Goal: Information Seeking & Learning: Learn about a topic

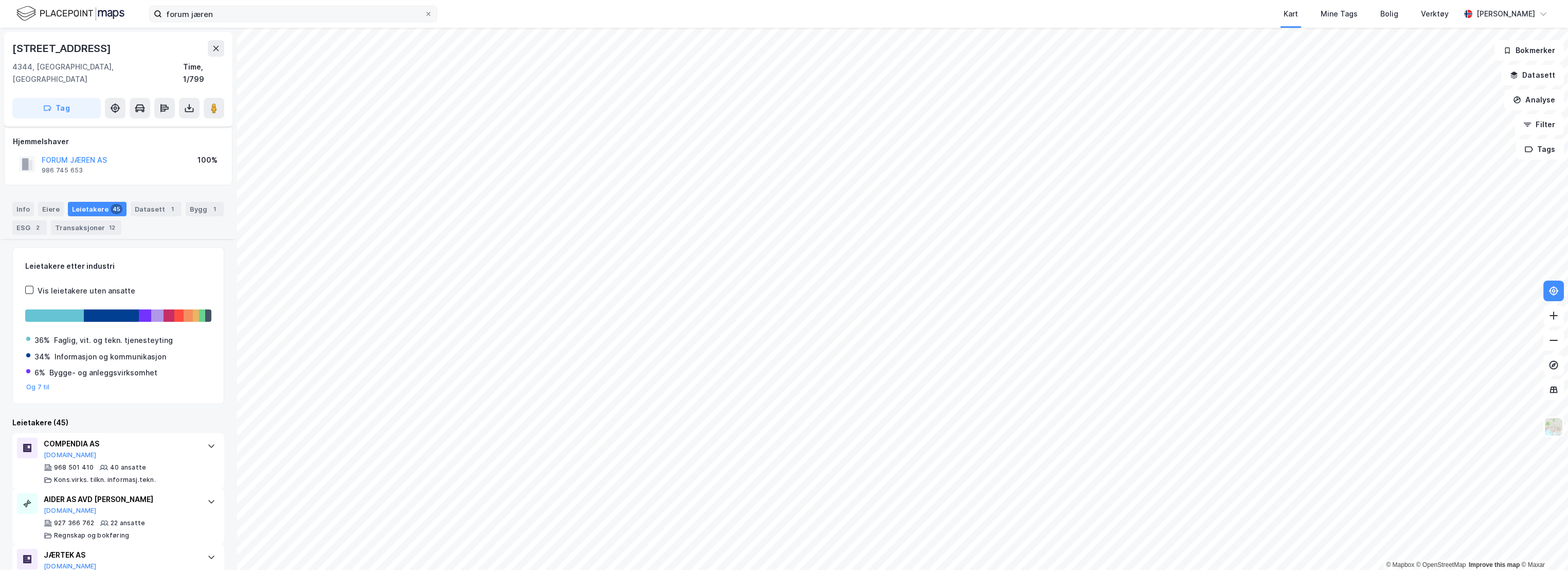
scroll to position [343, 0]
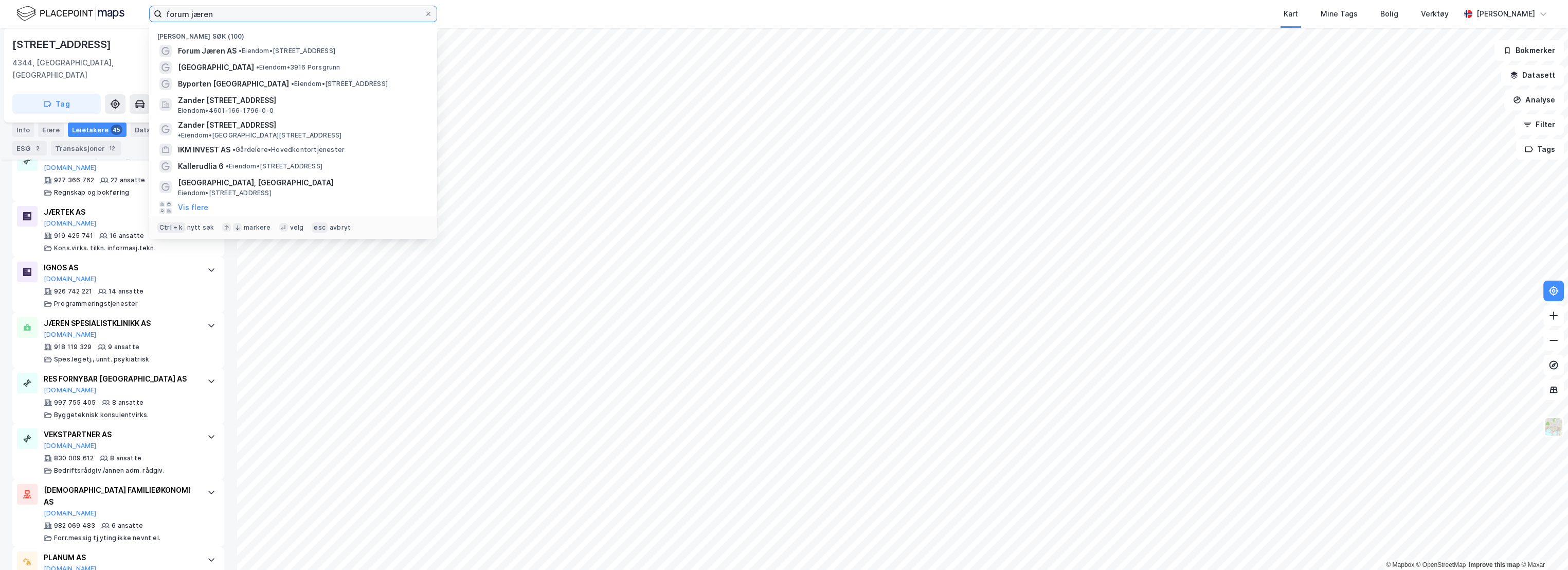
drag, startPoint x: 217, startPoint y: 16, endPoint x: 87, endPoint y: 16, distance: 130.0
click at [87, 16] on div "forum jæren Nylige søk (100) Forum Jæren AS • Eiendom • [STREET_ADDRESS] stasjo…" at bounding box center [784, 14] width 1568 height 28
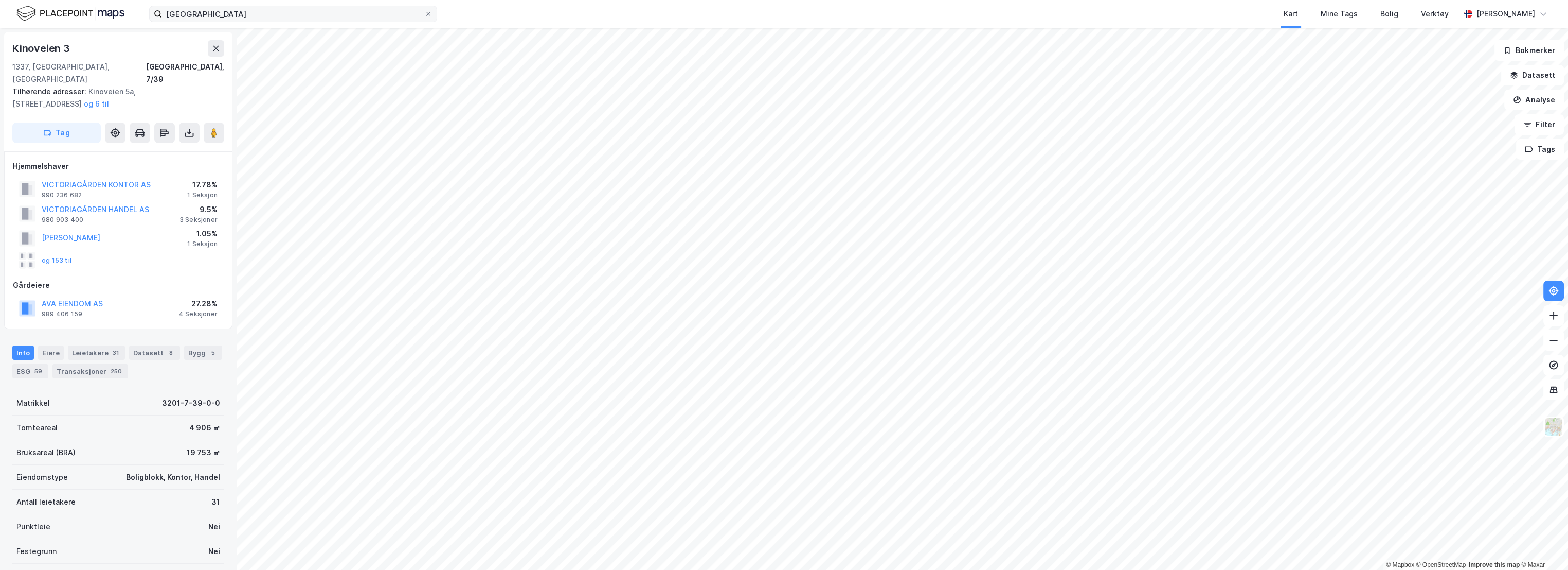
scroll to position [168, 0]
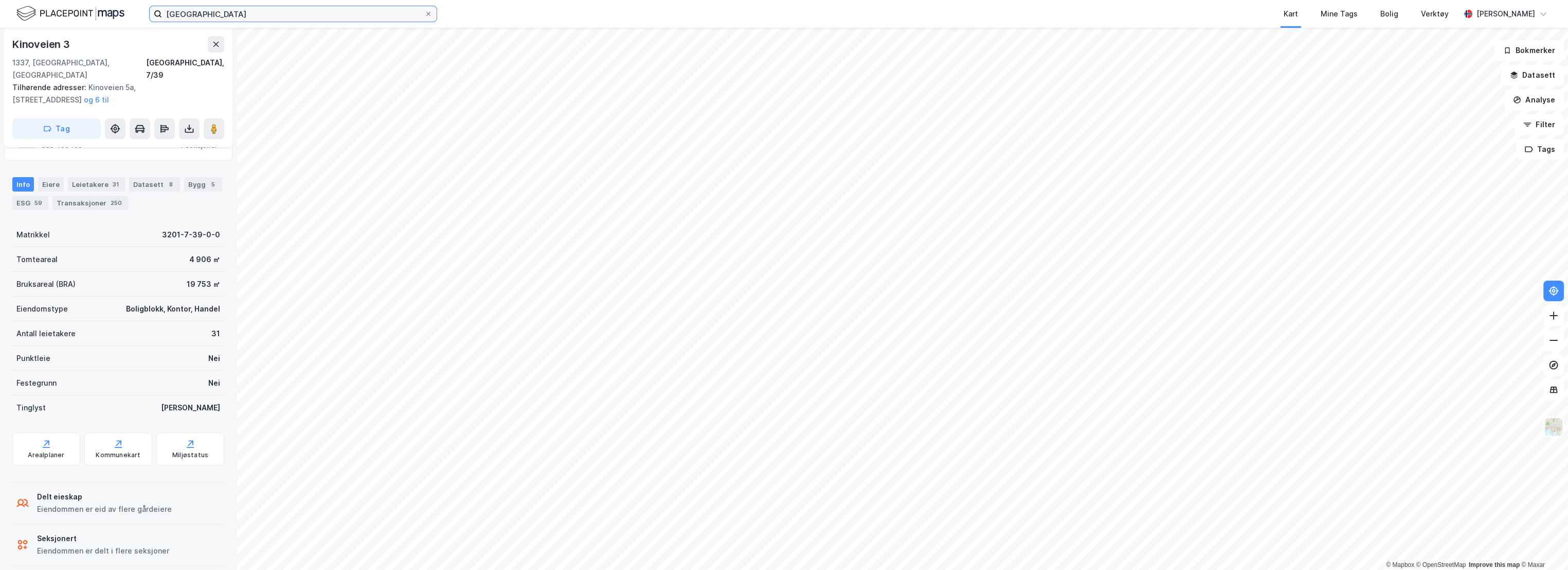
click at [234, 16] on input "[GEOGRAPHIC_DATA]" at bounding box center [293, 14] width 263 height 16
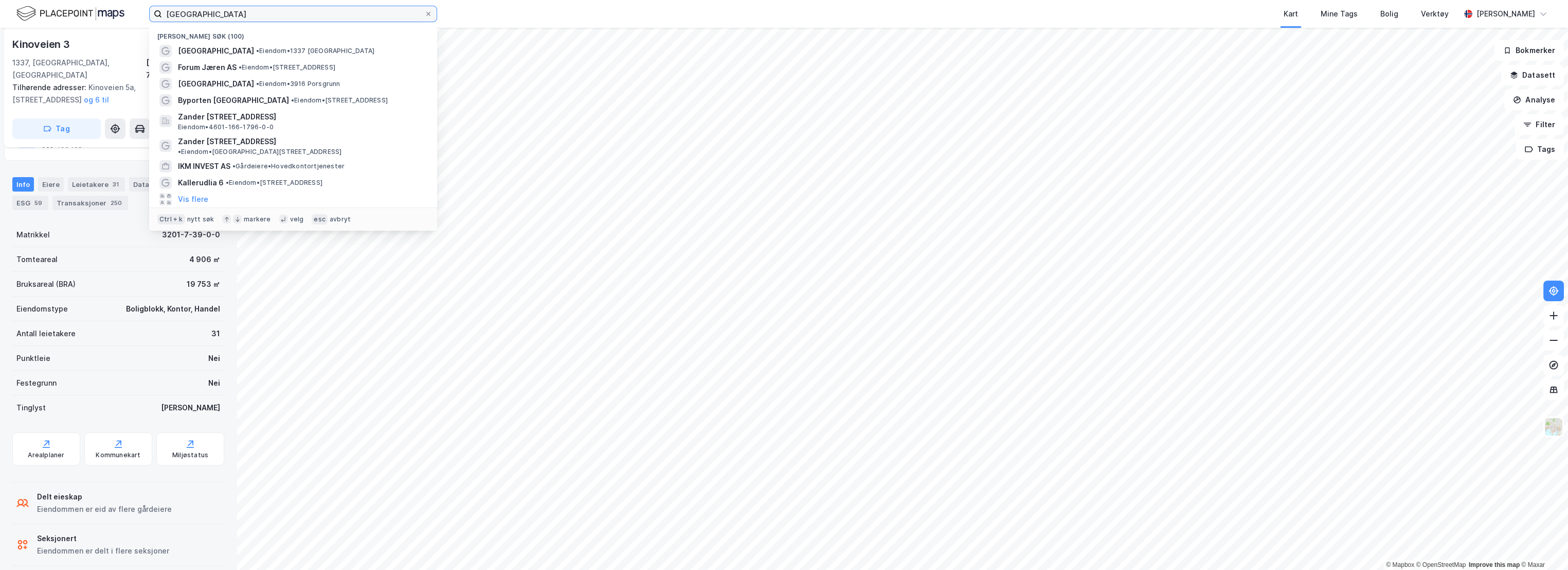
drag, startPoint x: 301, startPoint y: 12, endPoint x: 92, endPoint y: 12, distance: 209.0
click at [92, 12] on div "sandvika nye stasjonsbygning [GEOGRAPHIC_DATA] søk (100) [GEOGRAPHIC_DATA] • Ei…" at bounding box center [784, 14] width 1568 height 28
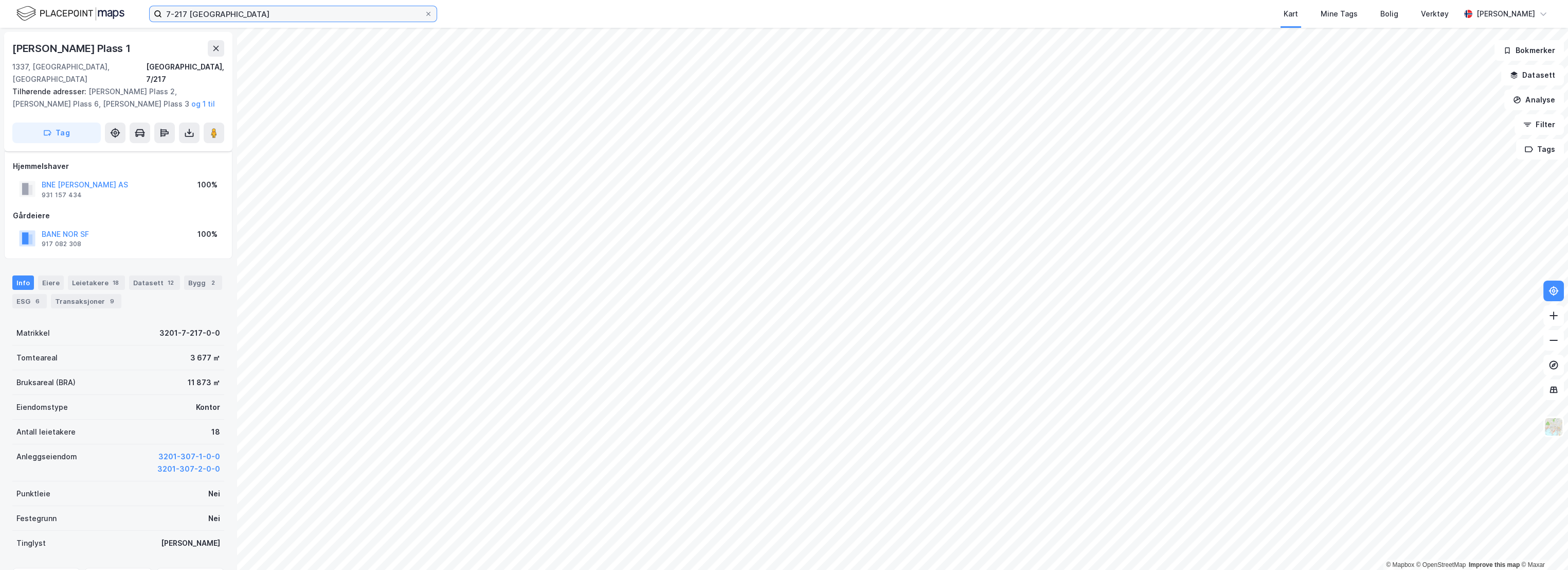
scroll to position [52, 0]
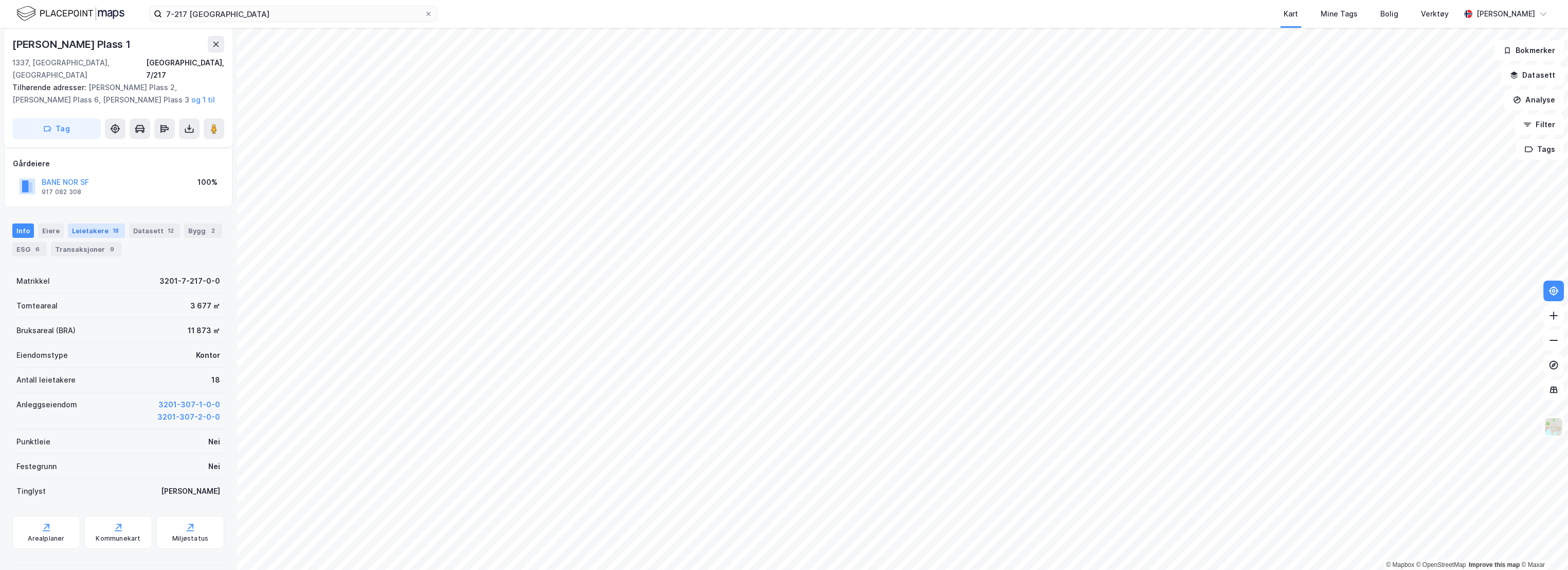
click at [75, 223] on div "Leietakere 18" at bounding box center [96, 231] width 57 height 14
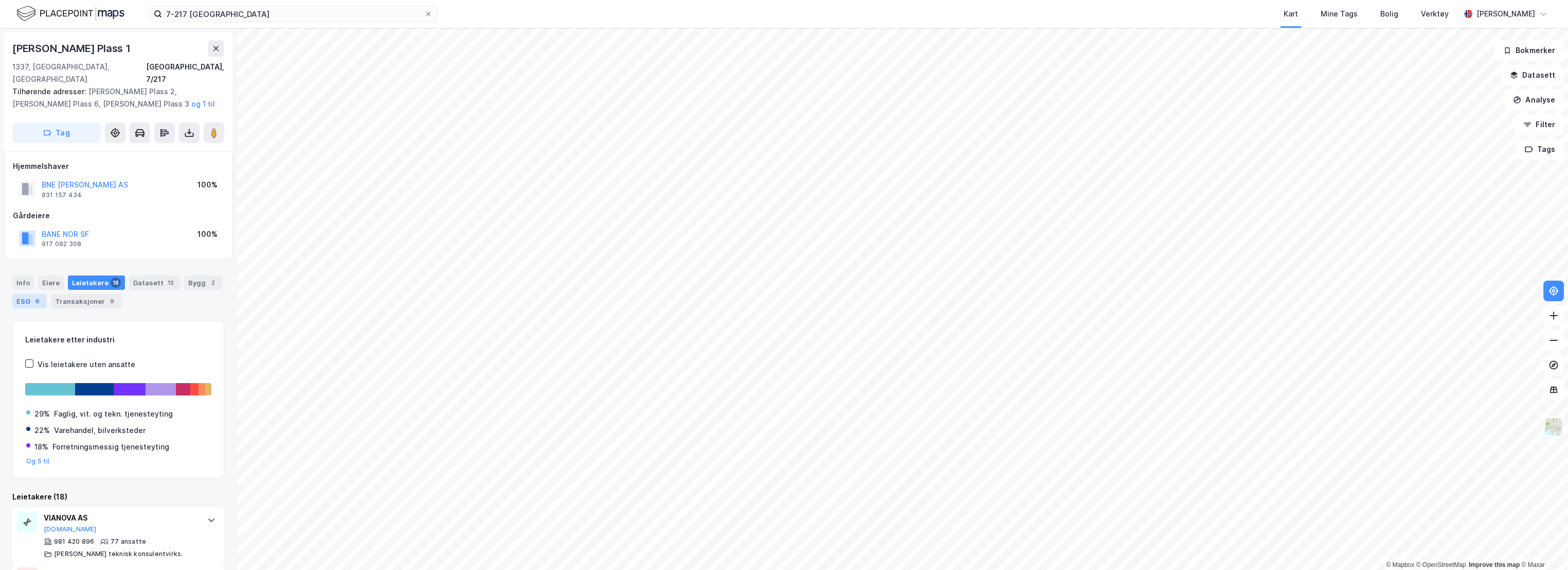
click at [27, 294] on div "ESG 6" at bounding box center [29, 301] width 35 height 14
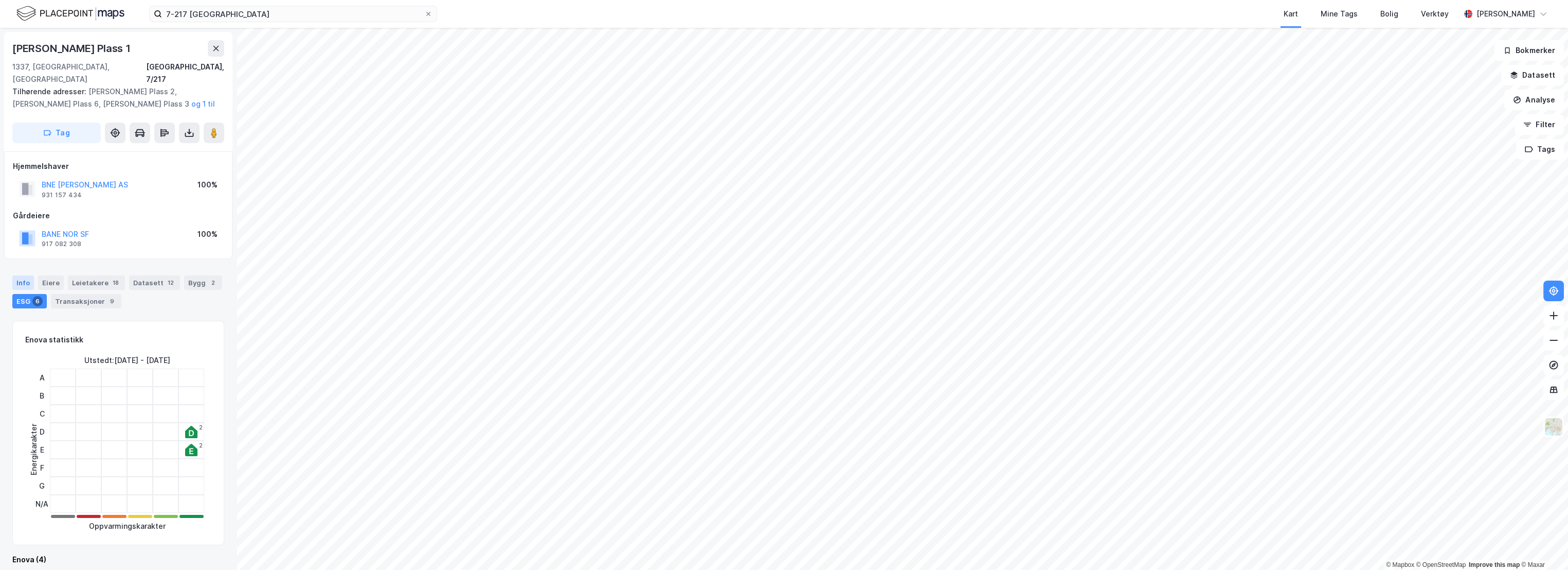
click at [24, 275] on div "Info" at bounding box center [23, 282] width 22 height 14
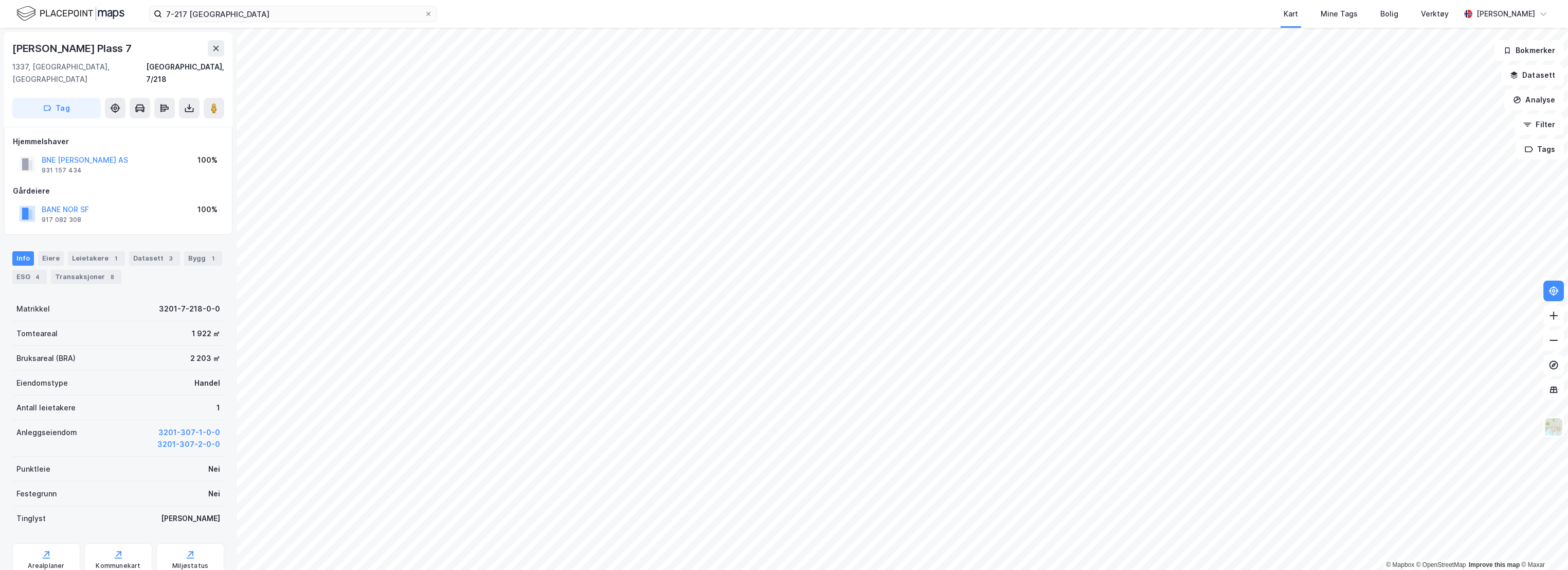
scroll to position [1, 0]
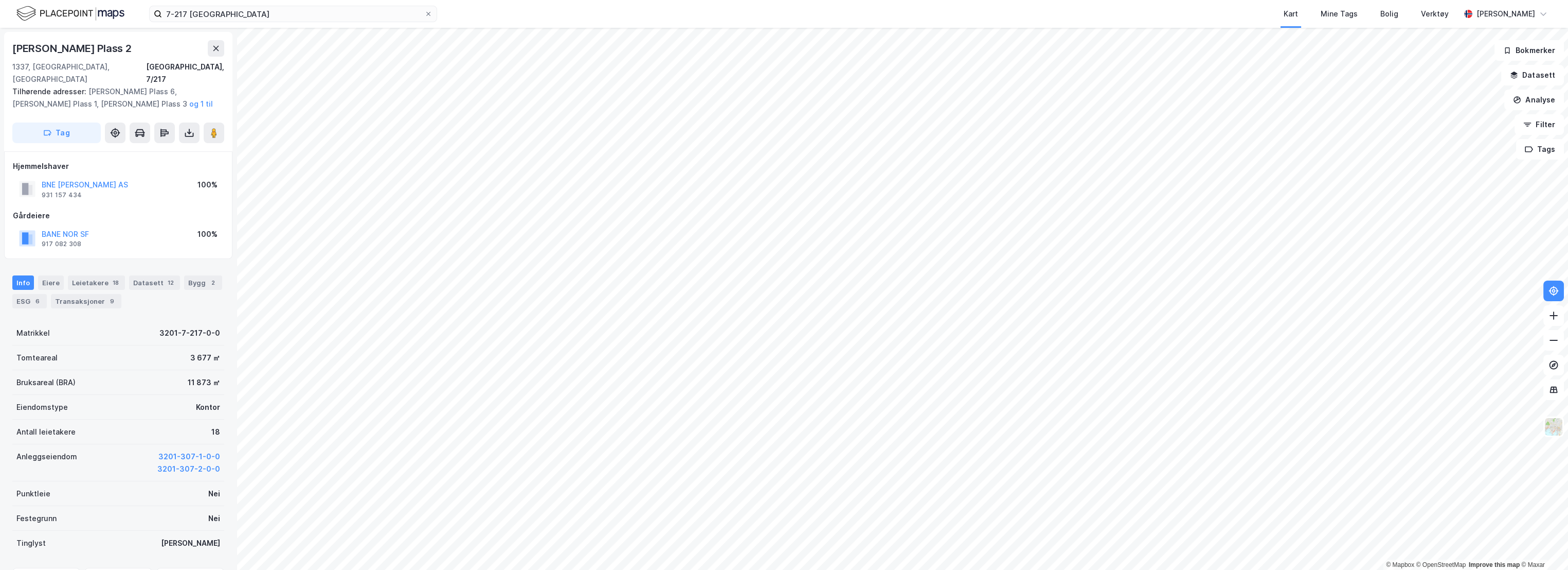
scroll to position [1, 0]
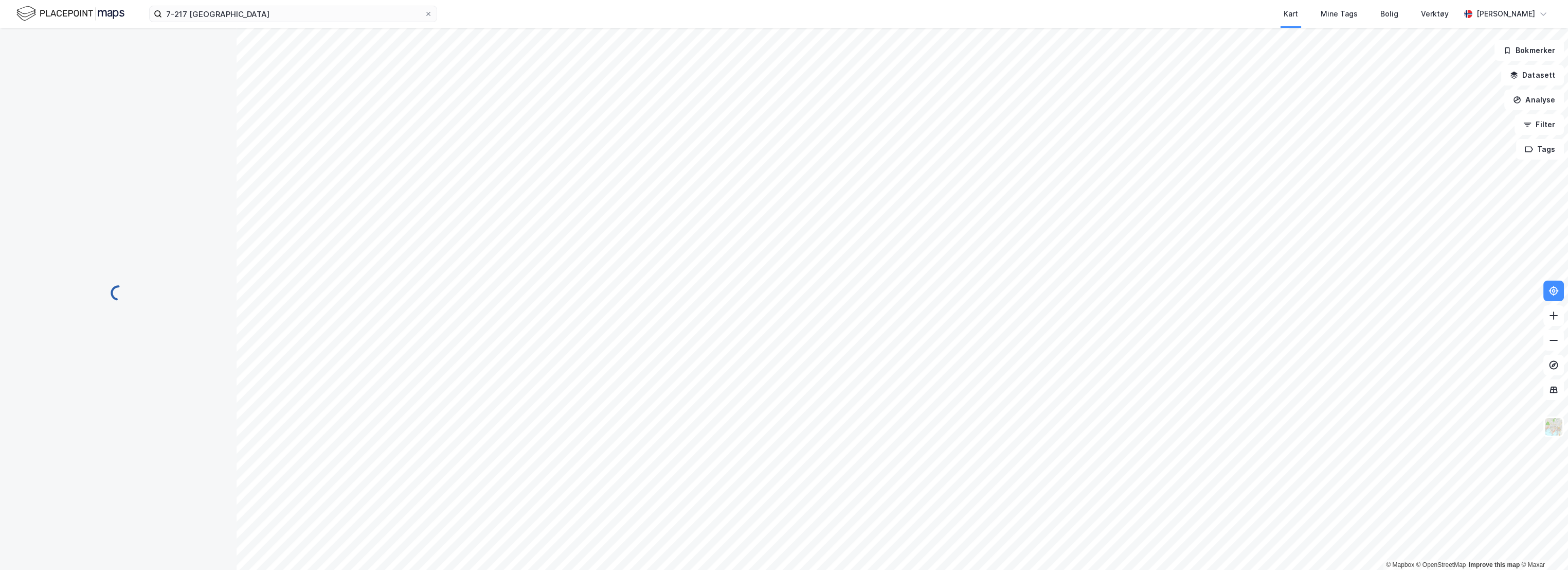
scroll to position [1, 0]
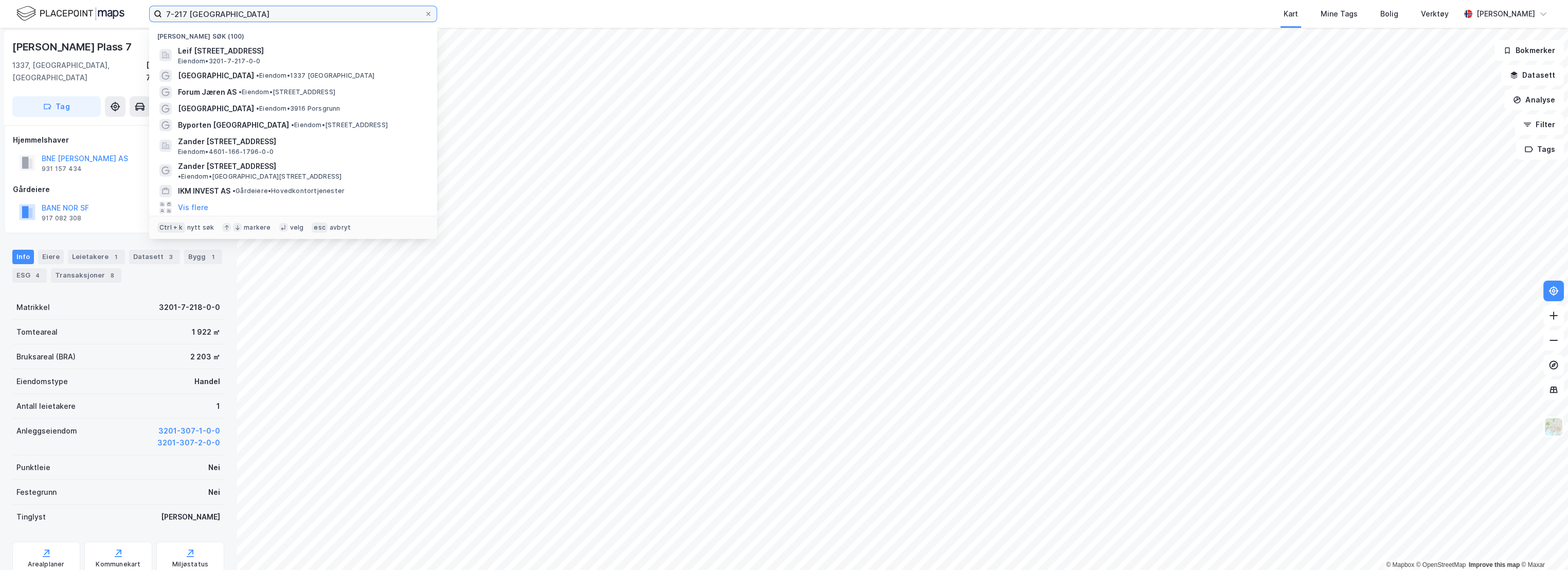
drag, startPoint x: 181, startPoint y: 15, endPoint x: 187, endPoint y: 16, distance: 6.1
click at [187, 16] on input "7-217 [GEOGRAPHIC_DATA]" at bounding box center [293, 14] width 263 height 16
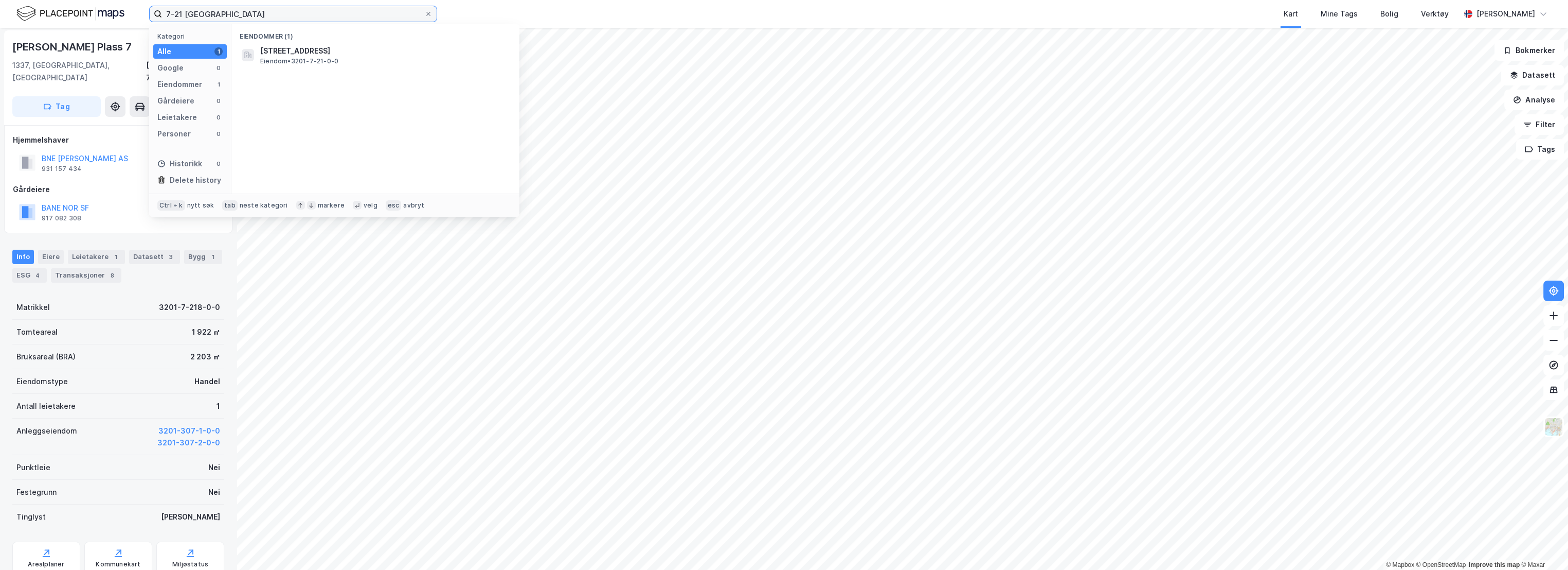
type input "7-21 [GEOGRAPHIC_DATA]"
click at [332, 48] on span "[STREET_ADDRESS]" at bounding box center [384, 50] width 247 height 12
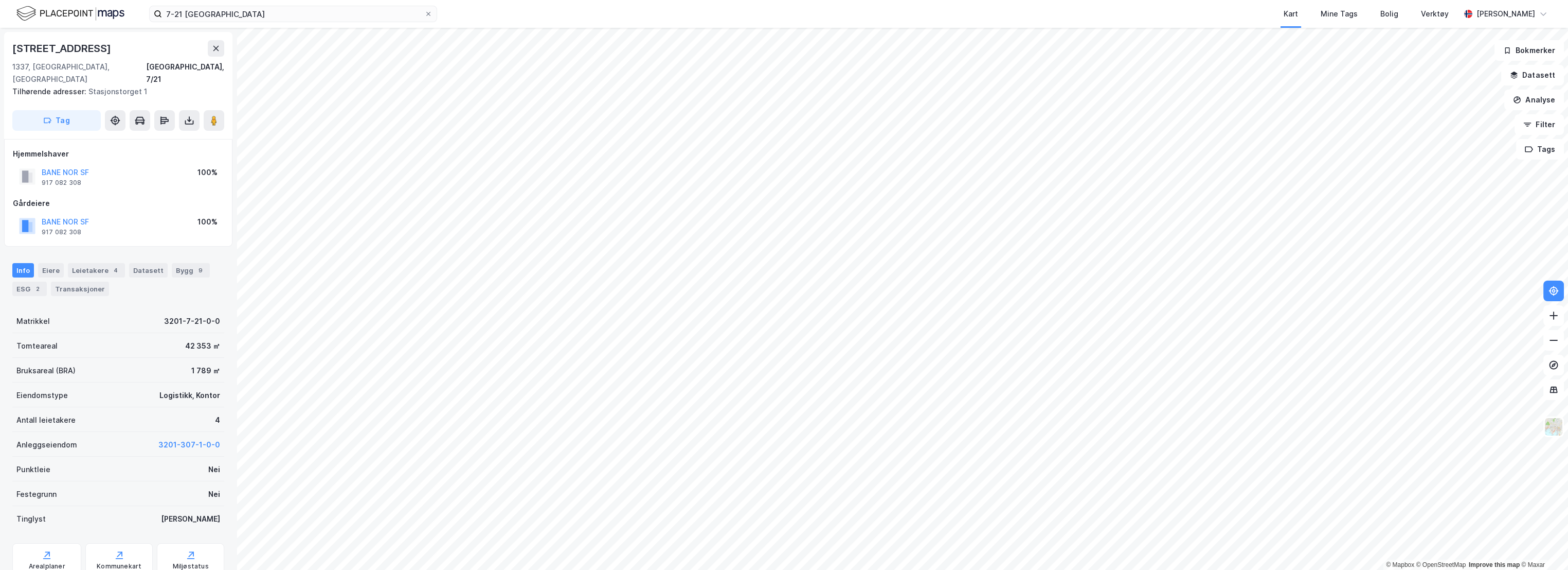
scroll to position [1, 0]
click at [21, 280] on div "ESG 2" at bounding box center [29, 287] width 35 height 14
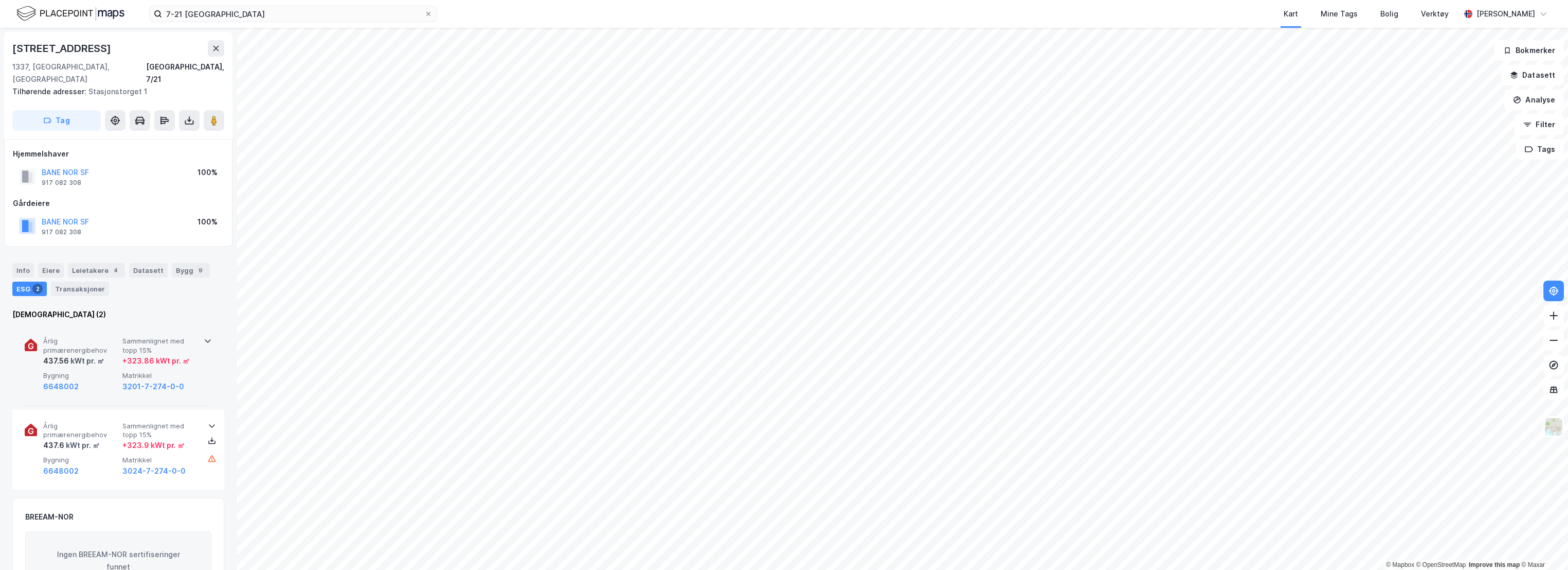
click at [166, 337] on span "Sammenlignet med topp 15%" at bounding box center [160, 345] width 75 height 18
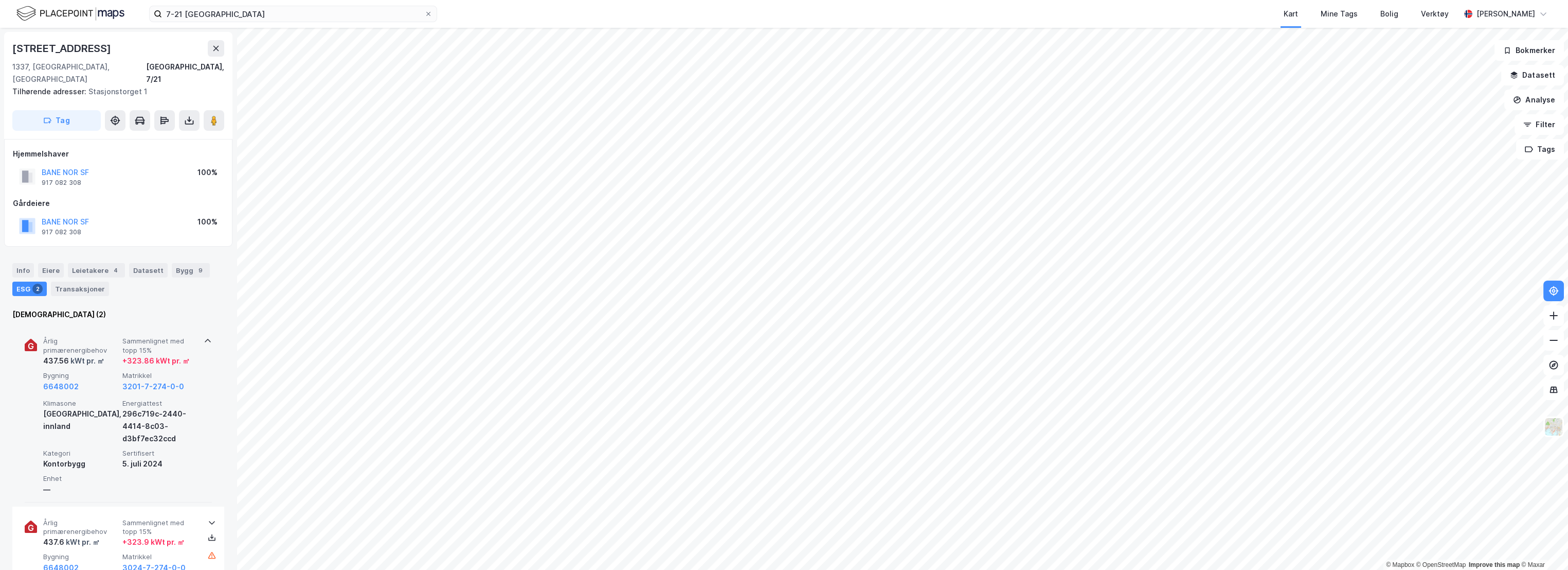
click at [189, 337] on span "Sammenlignet med topp 15%" at bounding box center [160, 345] width 75 height 18
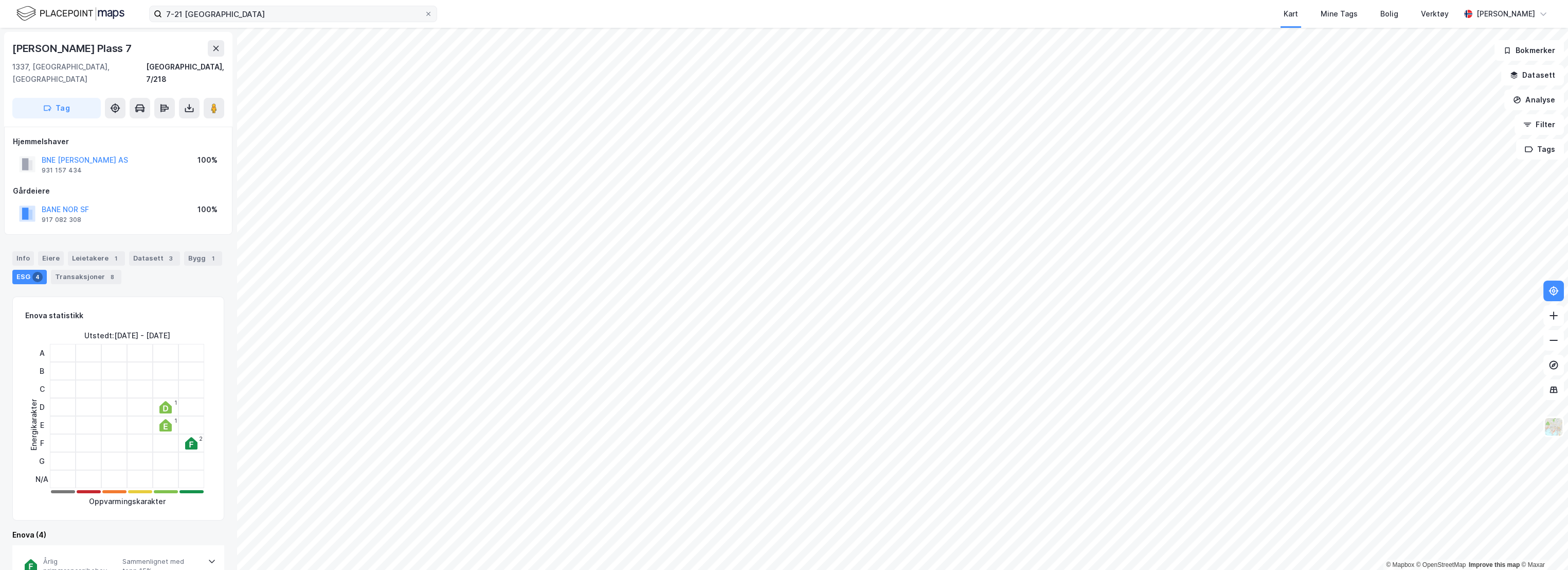
scroll to position [1, 0]
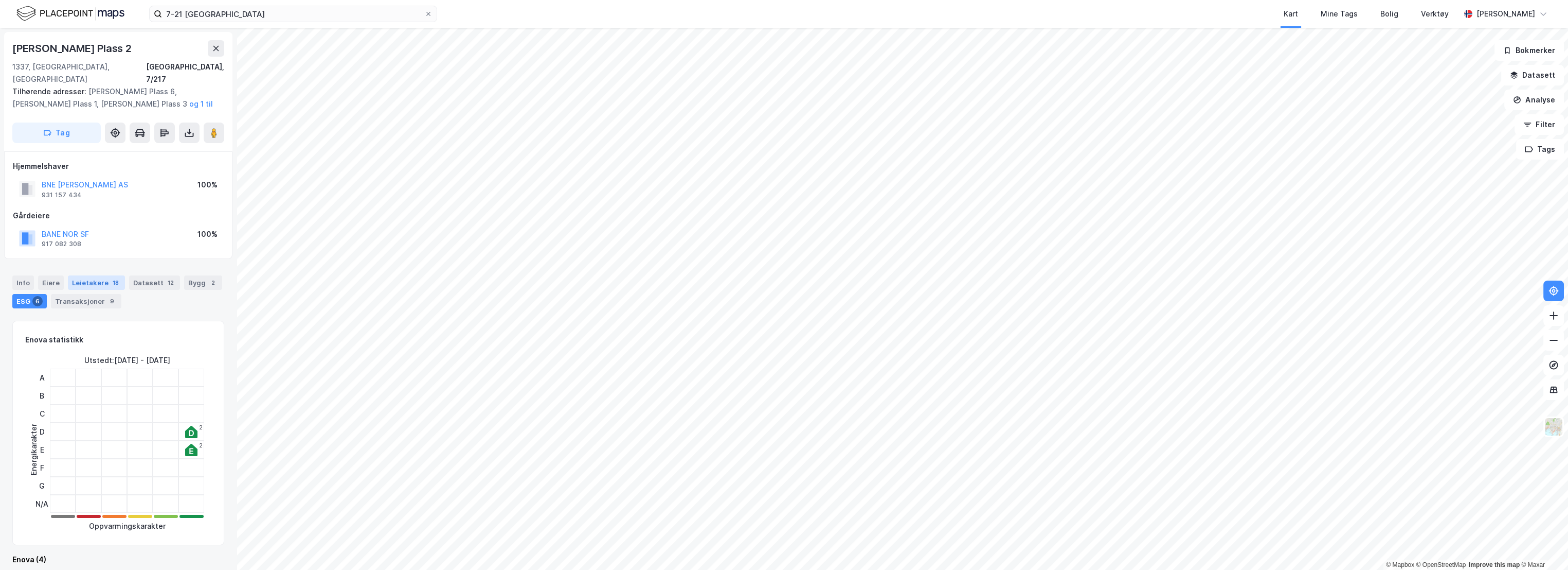
click at [88, 275] on div "Leietakere 18" at bounding box center [96, 282] width 57 height 14
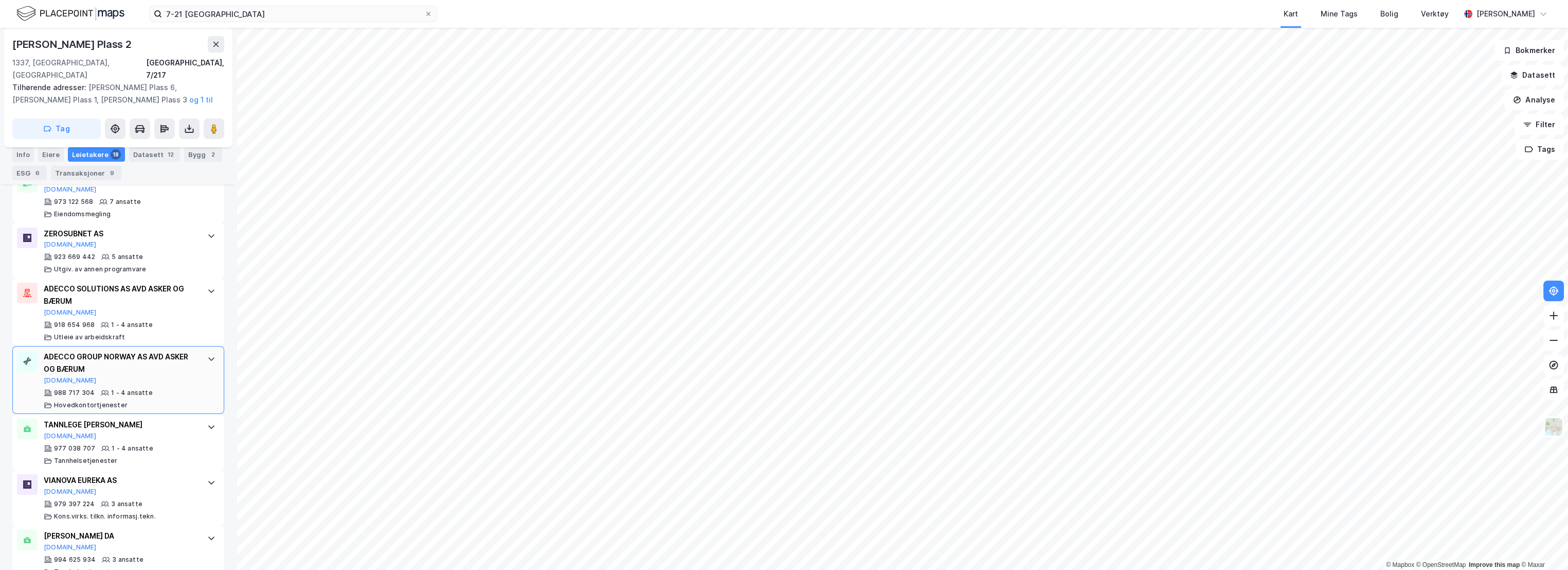
scroll to position [983, 0]
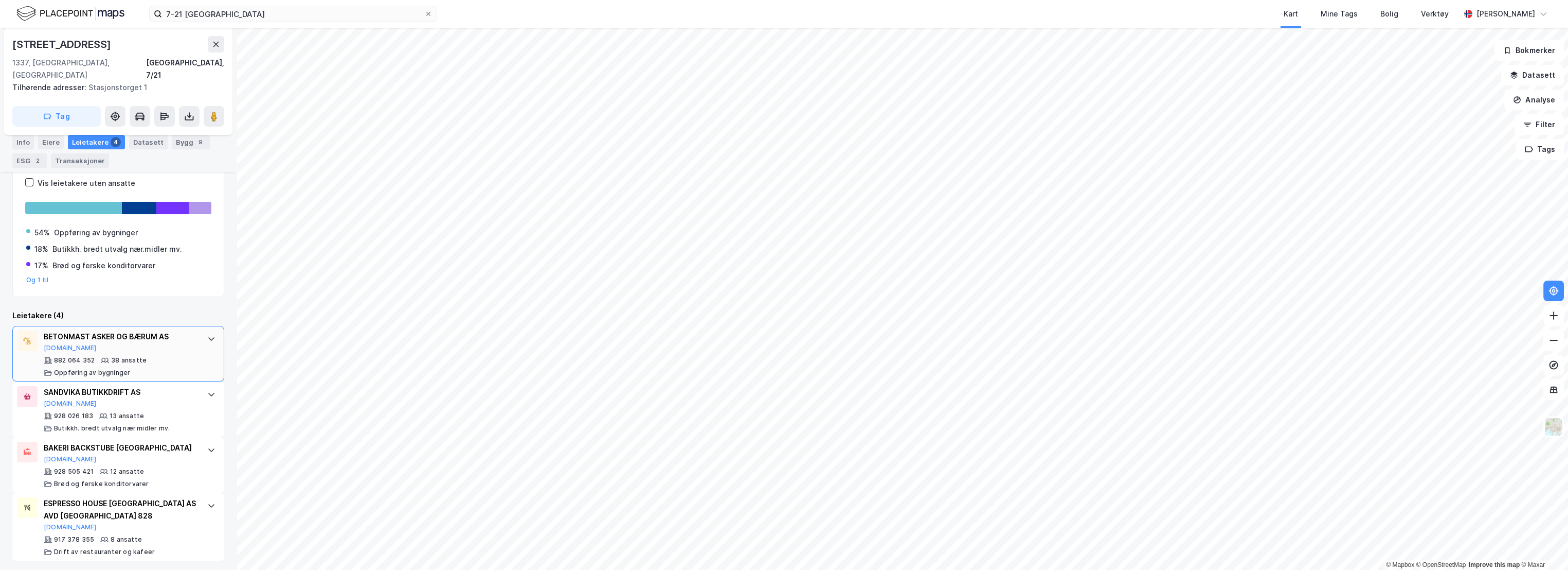
scroll to position [172, 0]
